Goal: Transaction & Acquisition: Download file/media

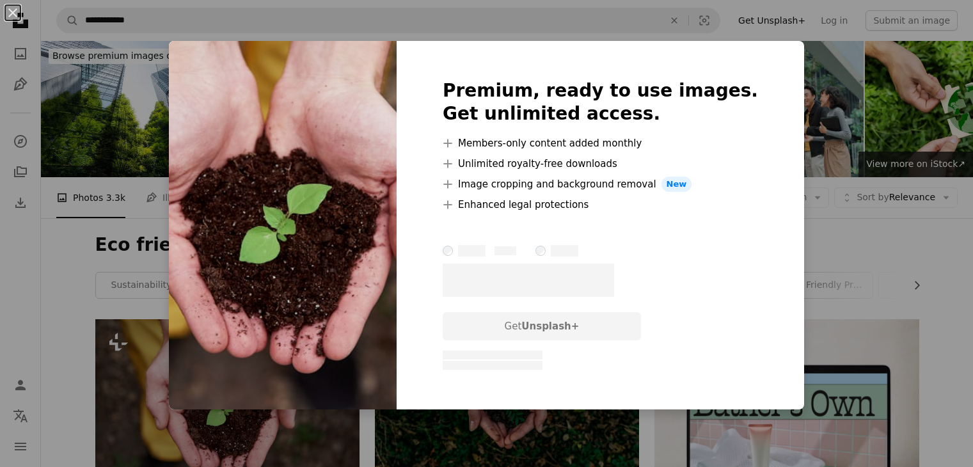
scroll to position [278, 0]
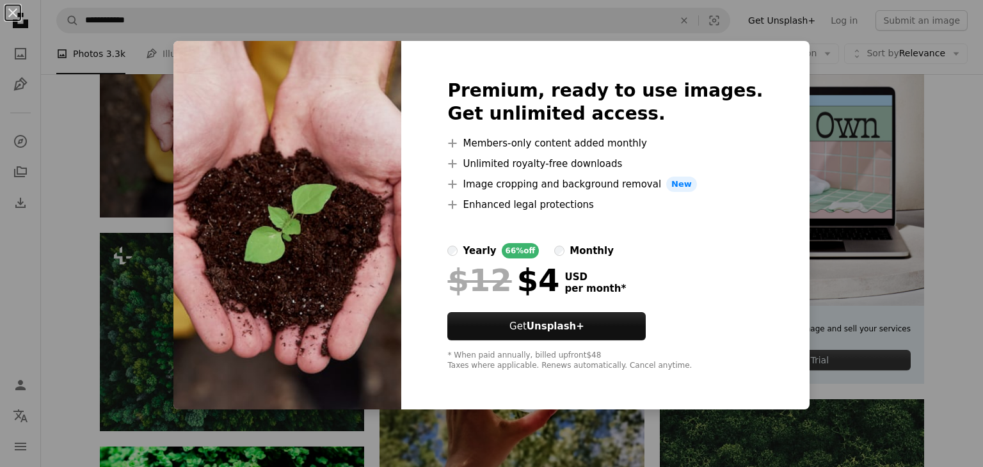
click at [809, 105] on div "An X shape Premium, ready to use images. Get unlimited access. A plus sign Memb…" at bounding box center [491, 233] width 983 height 467
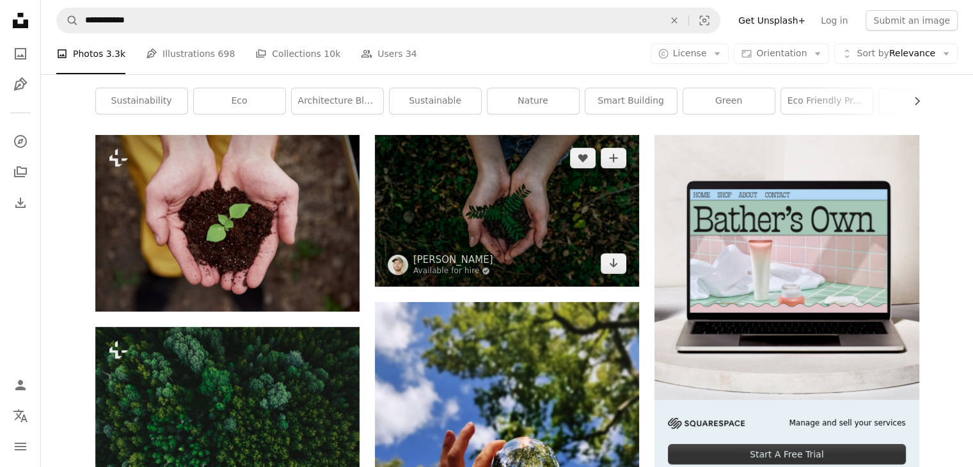
scroll to position [184, 0]
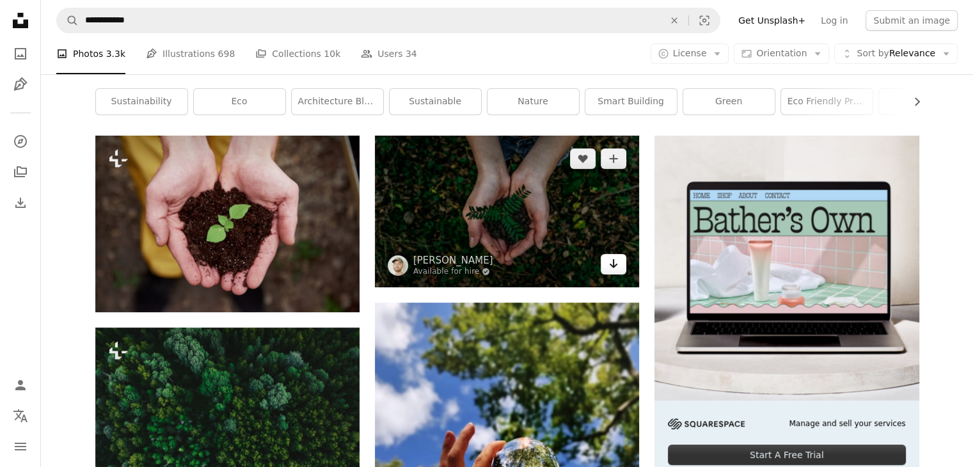
click at [613, 265] on icon "Download" at bounding box center [614, 263] width 8 height 9
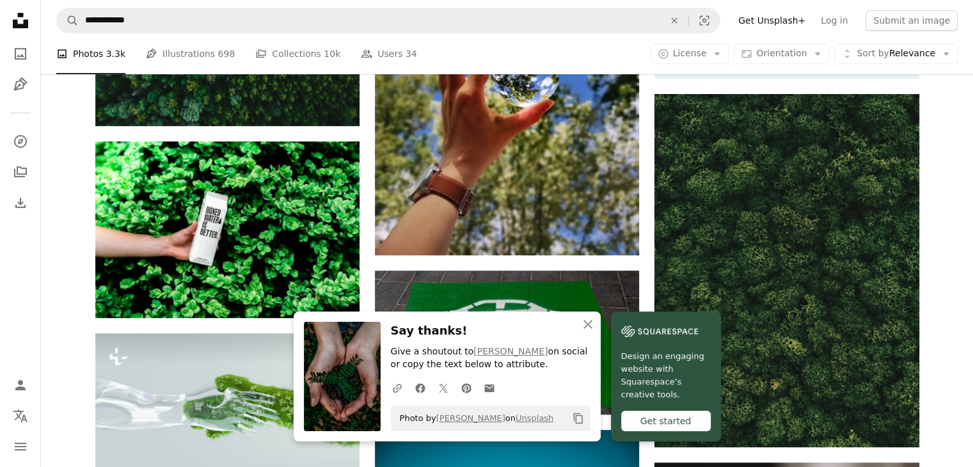
scroll to position [631, 0]
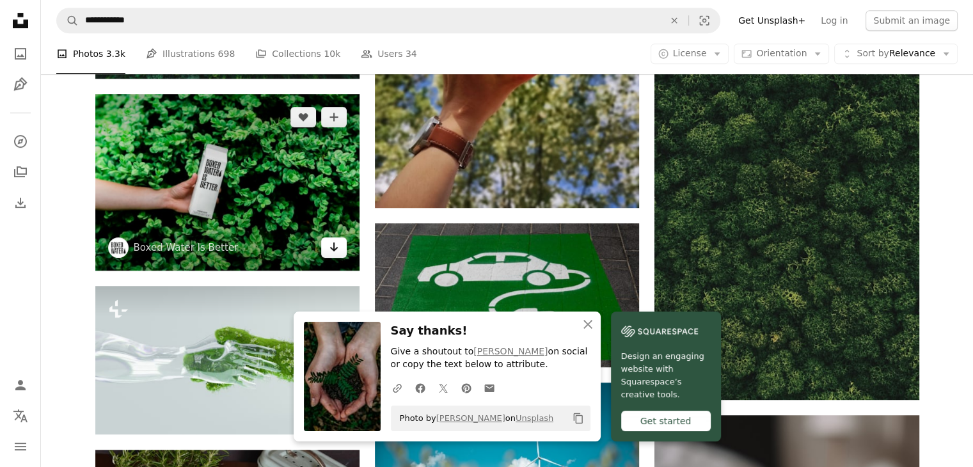
click at [331, 251] on icon "Arrow pointing down" at bounding box center [334, 246] width 10 height 15
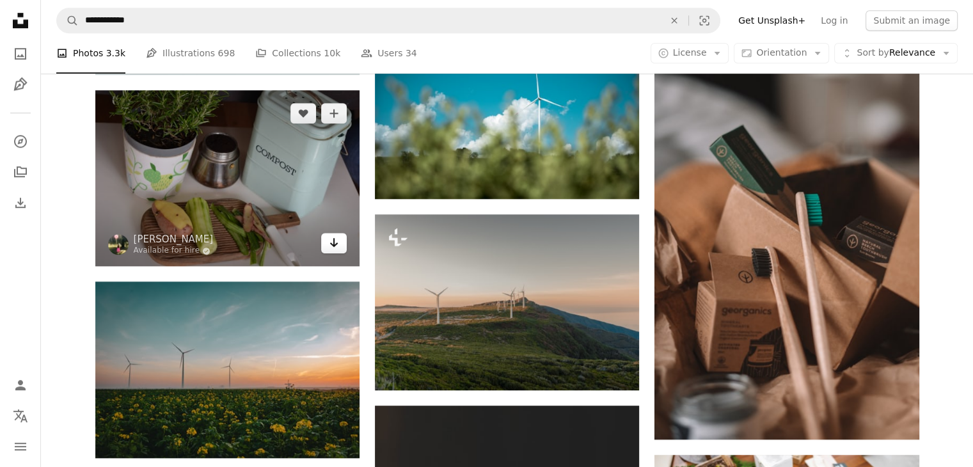
scroll to position [988, 0]
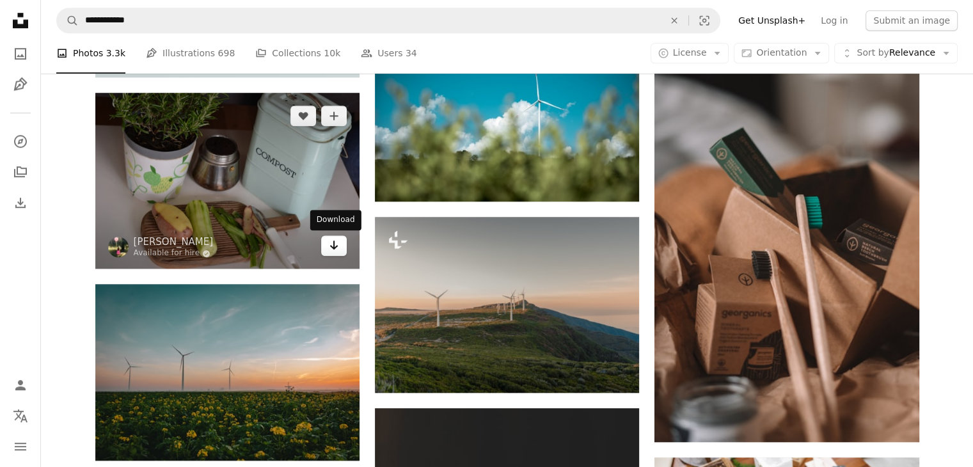
click at [335, 245] on icon "Arrow pointing down" at bounding box center [334, 244] width 10 height 15
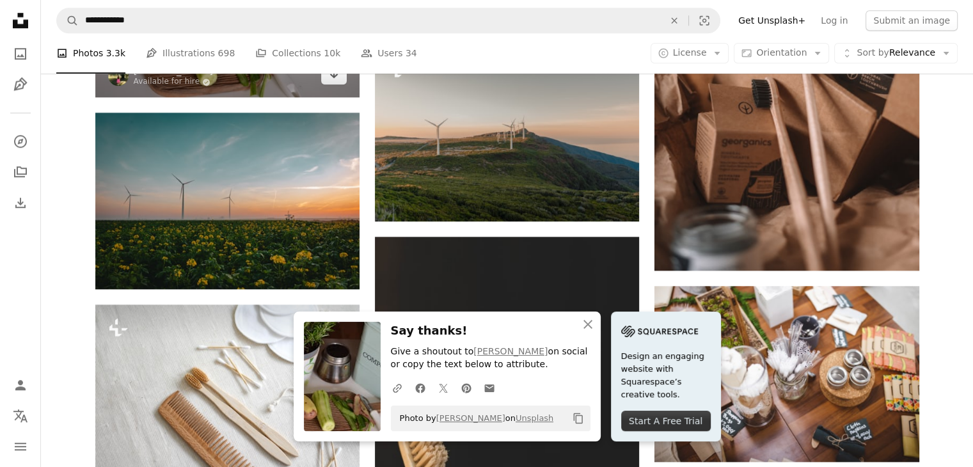
scroll to position [1257, 0]
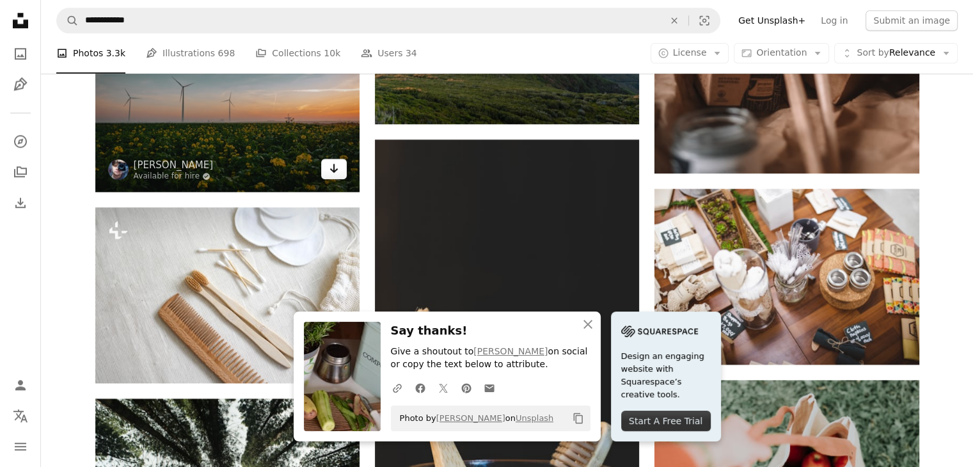
click at [341, 177] on link "Arrow pointing down" at bounding box center [334, 169] width 26 height 20
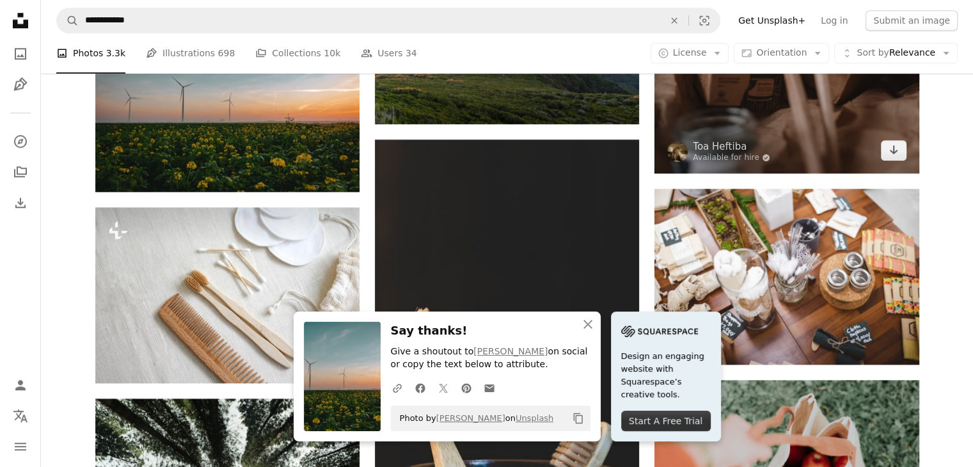
drag, startPoint x: 973, startPoint y: 0, endPoint x: 725, endPoint y: 170, distance: 300.5
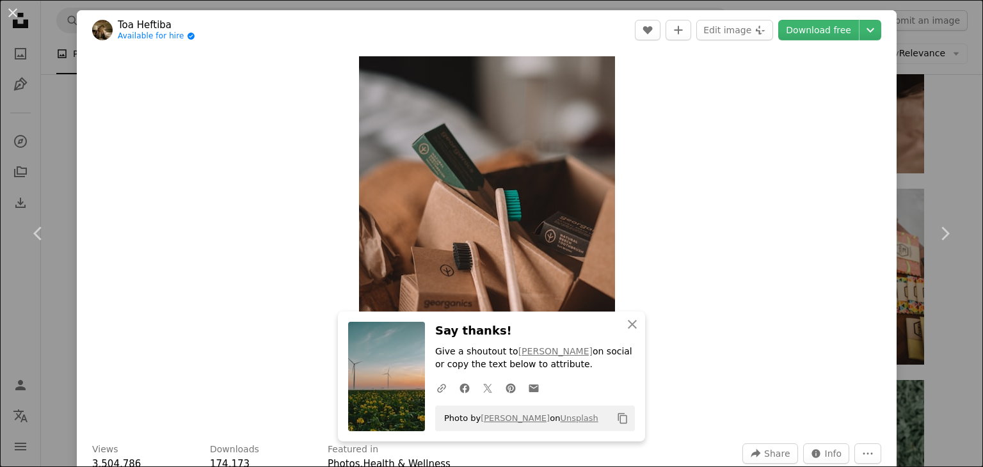
click at [942, 129] on div "An X shape Chevron left Chevron right An X shape Close Say thanks! Give a shout…" at bounding box center [491, 233] width 983 height 467
